Goal: Task Accomplishment & Management: Manage account settings

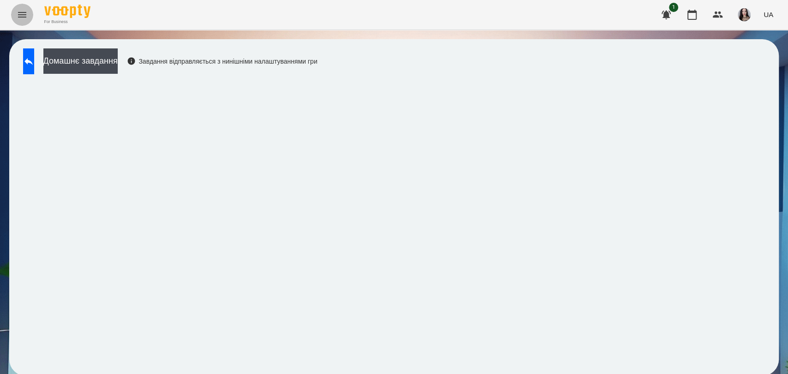
click at [13, 17] on button "Menu" at bounding box center [22, 15] width 22 height 22
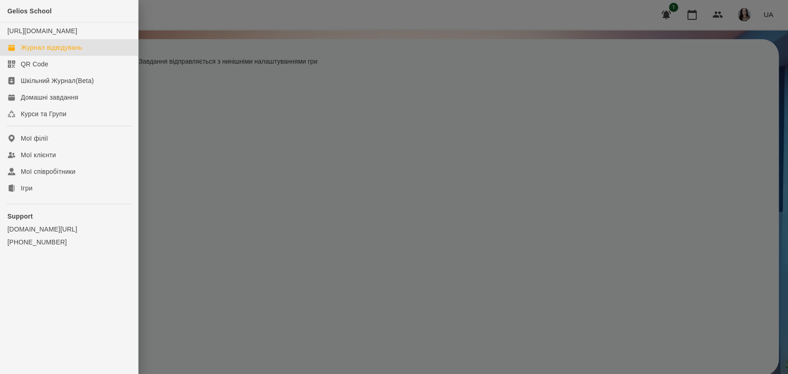
click at [33, 52] on div "Журнал відвідувань" at bounding box center [51, 47] width 61 height 9
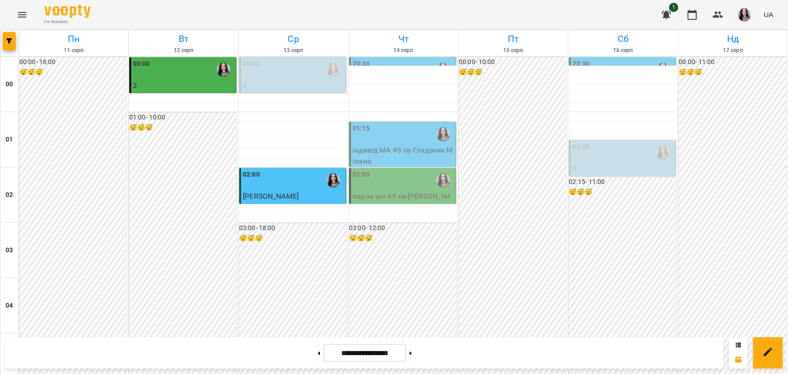
scroll to position [1053, 0]
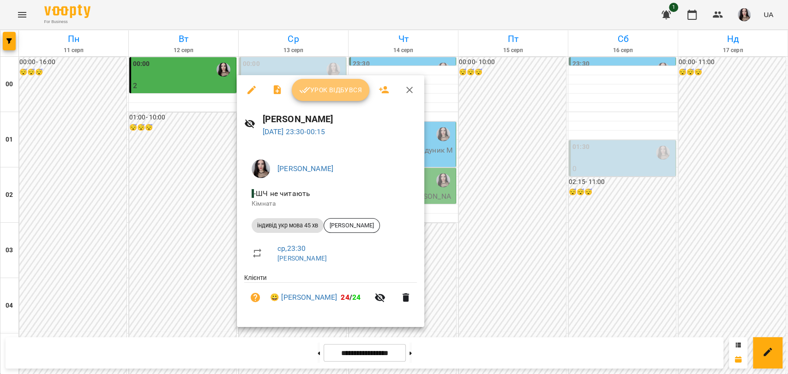
click at [320, 96] on button "Урок відбувся" at bounding box center [331, 90] width 78 height 22
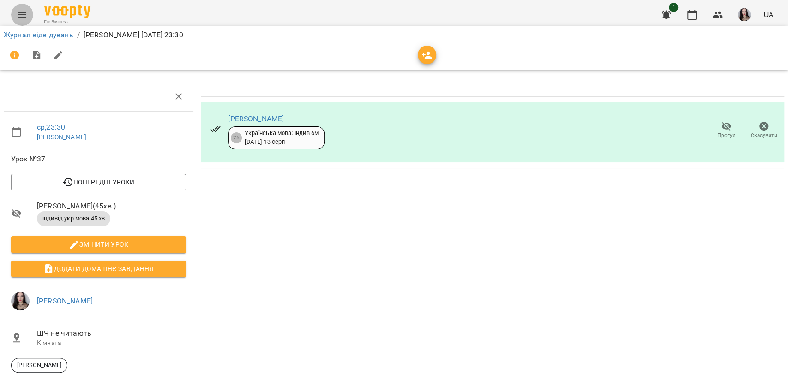
click at [29, 7] on button "Menu" at bounding box center [22, 15] width 22 height 22
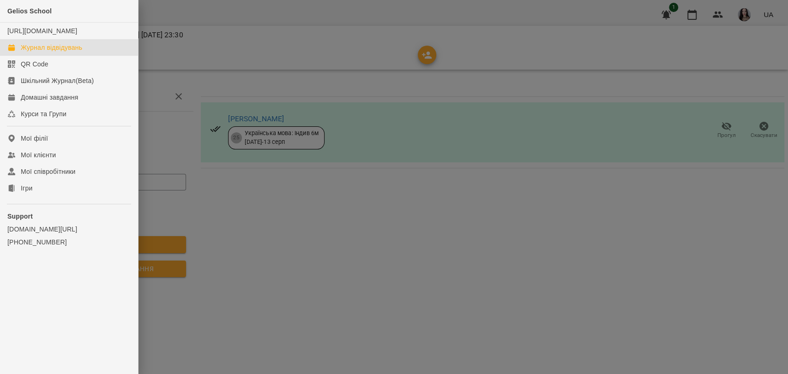
click at [38, 52] on div "Журнал відвідувань" at bounding box center [51, 47] width 61 height 9
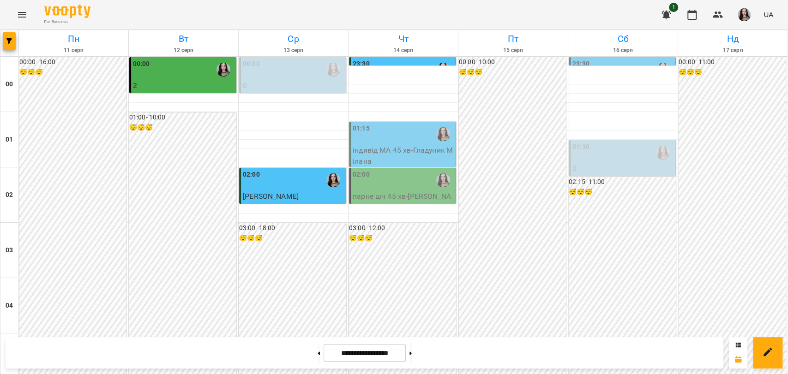
click at [364, 150] on p "індивід МА 45 хв - Гладуник [PERSON_NAME]" at bounding box center [403, 156] width 101 height 22
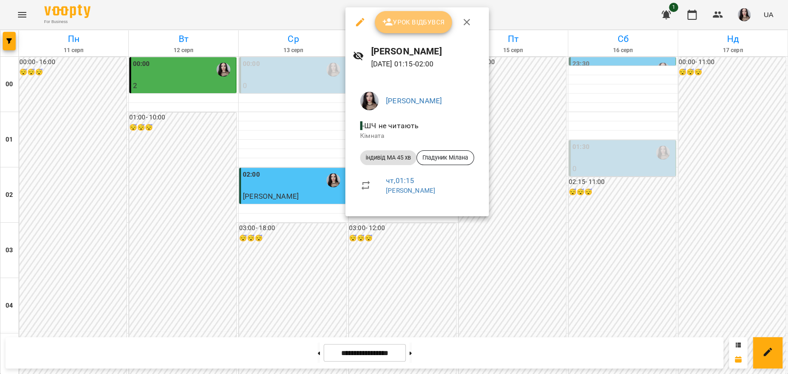
click at [417, 23] on span "Урок відбувся" at bounding box center [413, 22] width 63 height 11
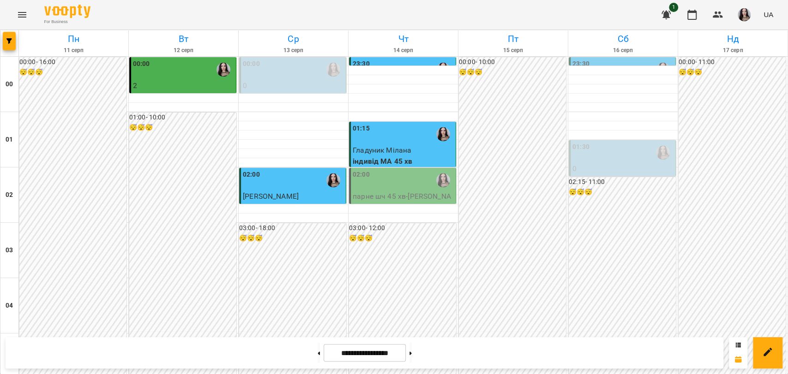
click at [395, 199] on p "парне шч 45 хв - [PERSON_NAME]" at bounding box center [403, 202] width 101 height 22
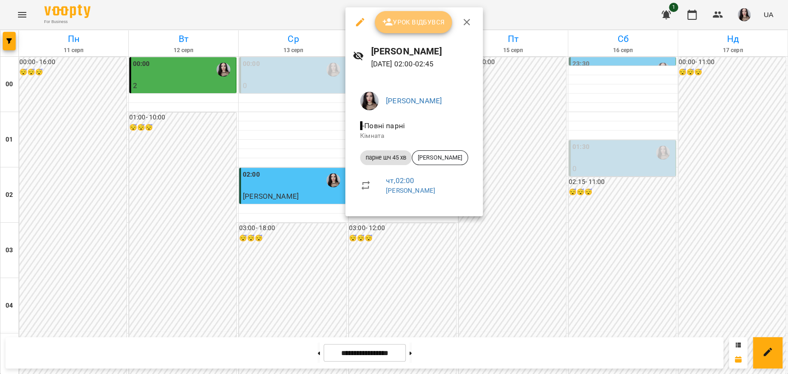
click at [425, 21] on span "Урок відбувся" at bounding box center [413, 22] width 63 height 11
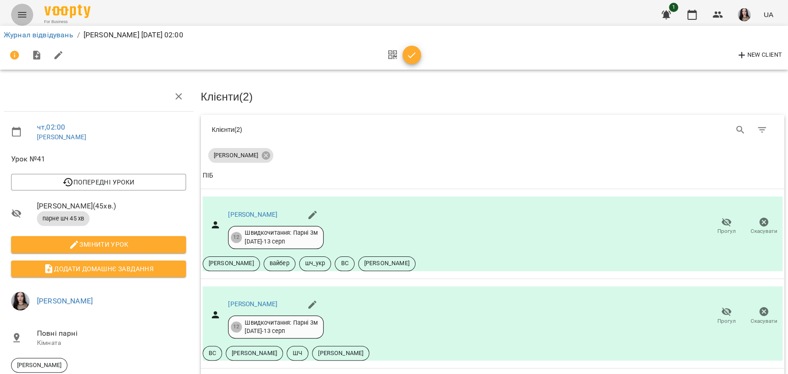
click at [25, 13] on icon "Menu" at bounding box center [22, 14] width 11 height 11
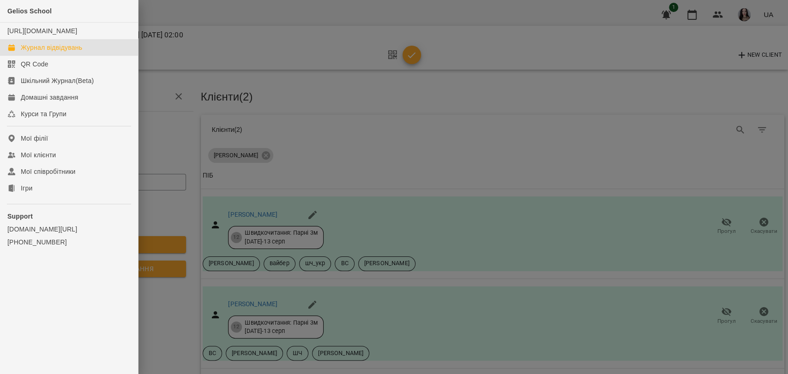
click at [38, 52] on div "Журнал відвідувань" at bounding box center [51, 47] width 61 height 9
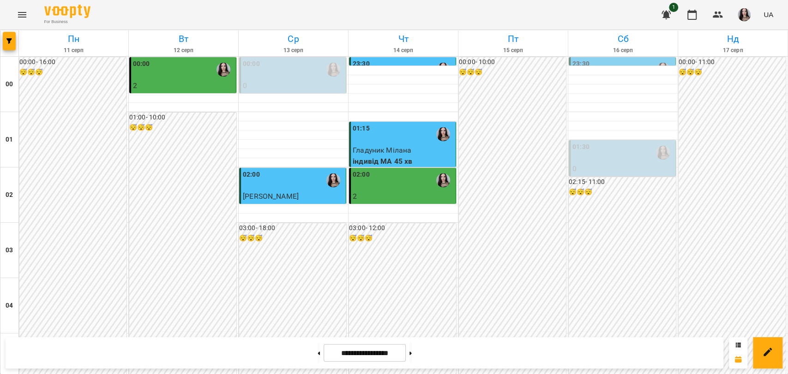
scroll to position [1053, 0]
click at [412, 352] on button at bounding box center [410, 353] width 2 height 20
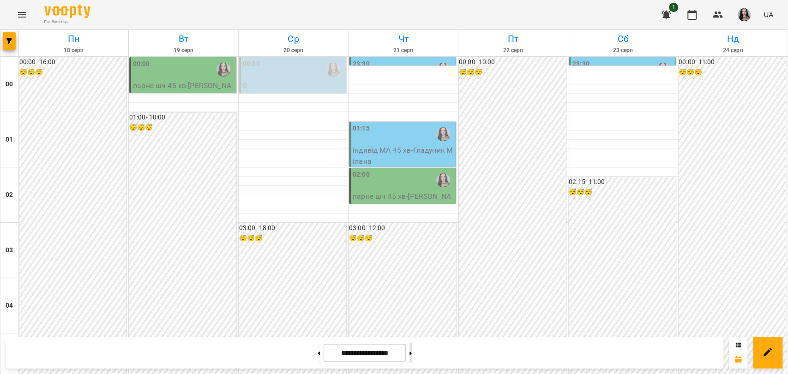
click at [412, 356] on button at bounding box center [410, 353] width 2 height 20
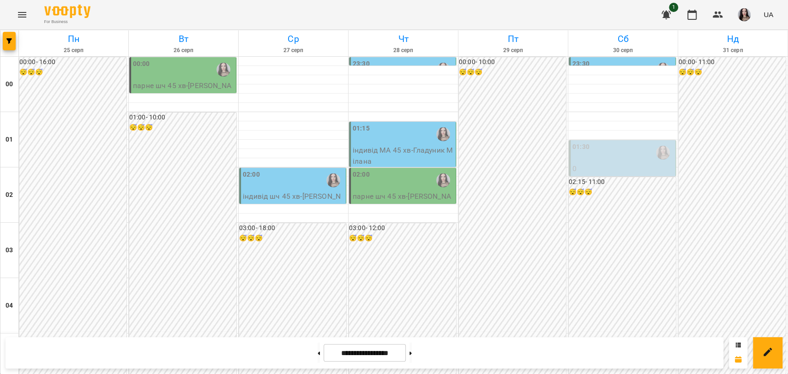
scroll to position [0, 0]
click at [412, 356] on button at bounding box center [410, 353] width 2 height 20
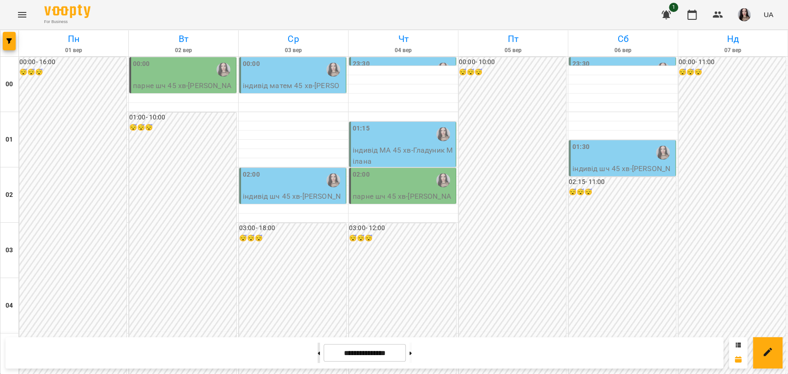
click at [318, 356] on button at bounding box center [319, 353] width 2 height 20
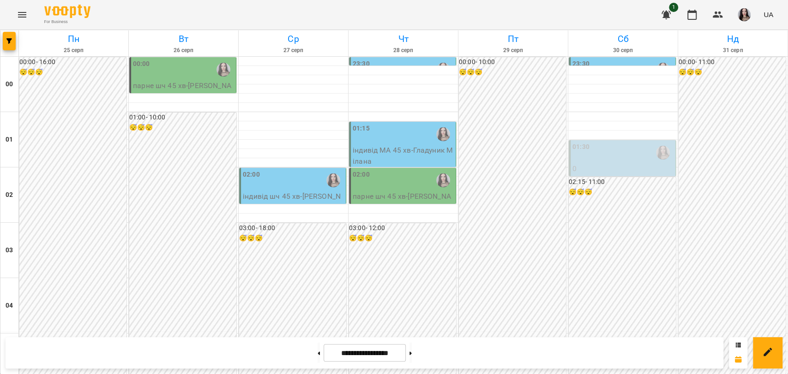
scroll to position [1053, 0]
click at [318, 359] on button at bounding box center [319, 353] width 2 height 20
type input "**********"
